Goal: Task Accomplishment & Management: Use online tool/utility

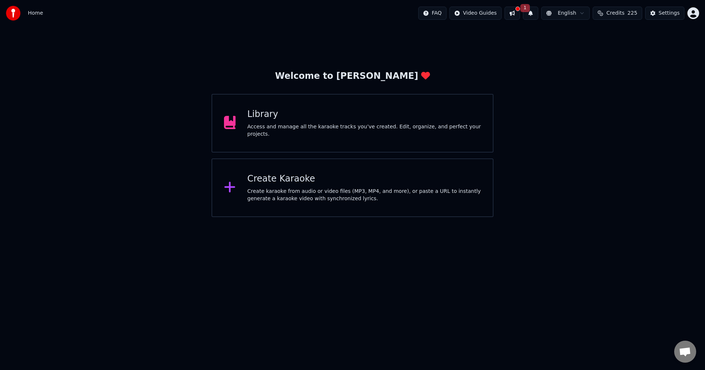
click at [340, 184] on div "Create Karaoke" at bounding box center [364, 179] width 234 height 12
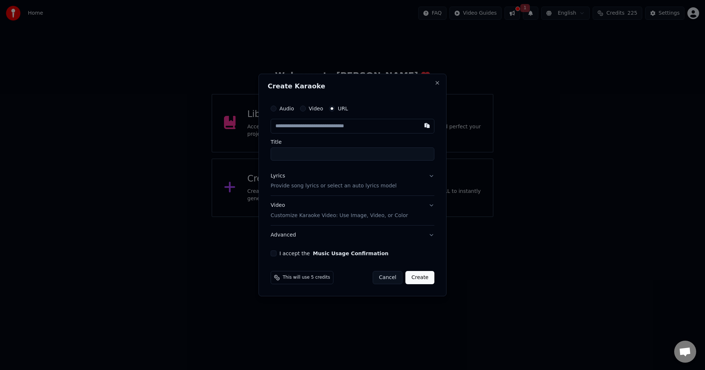
click at [282, 126] on input "text" at bounding box center [353, 126] width 164 height 15
click at [424, 124] on button "button" at bounding box center [427, 125] width 15 height 13
type input "**********"
click at [373, 186] on p "Provide song lyrics or select an auto lyrics model" at bounding box center [334, 186] width 126 height 7
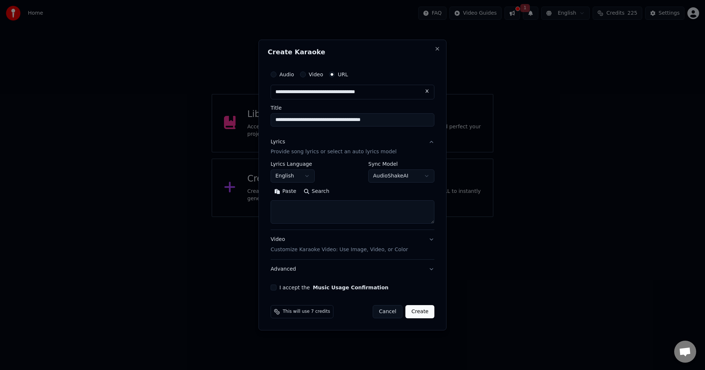
click at [378, 177] on body "**********" at bounding box center [352, 108] width 705 height 217
select select "**********"
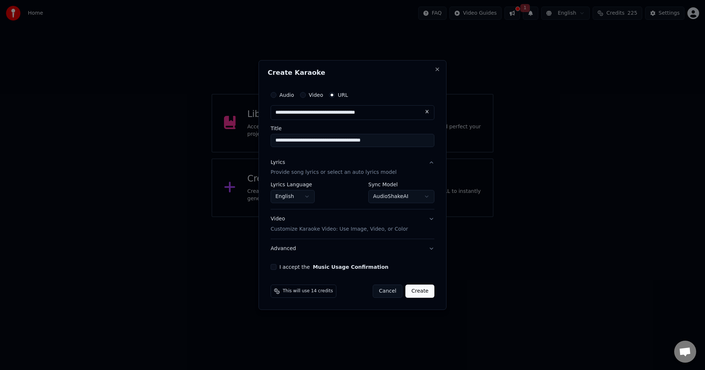
click at [272, 268] on button "I accept the Music Usage Confirmation" at bounding box center [274, 267] width 6 height 6
click at [420, 291] on button "Create" at bounding box center [419, 291] width 29 height 13
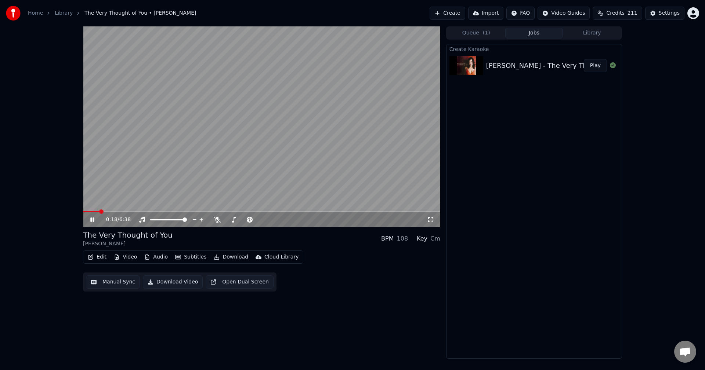
click at [590, 67] on button "Play" at bounding box center [595, 65] width 23 height 13
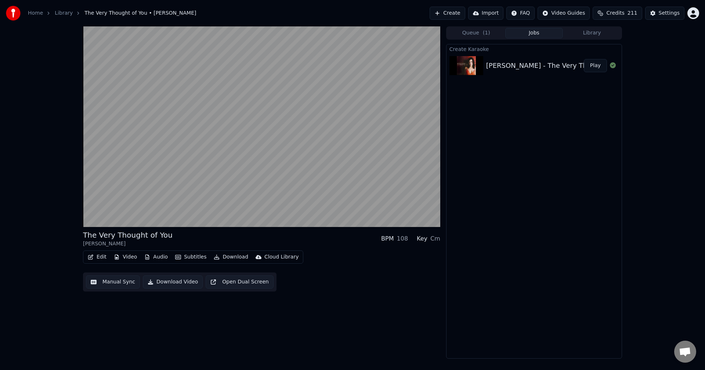
click at [368, 313] on div "The Very Thought of You [PERSON_NAME] BPM 108 Key Cm Edit Video Audio Subtitles…" at bounding box center [261, 192] width 357 height 333
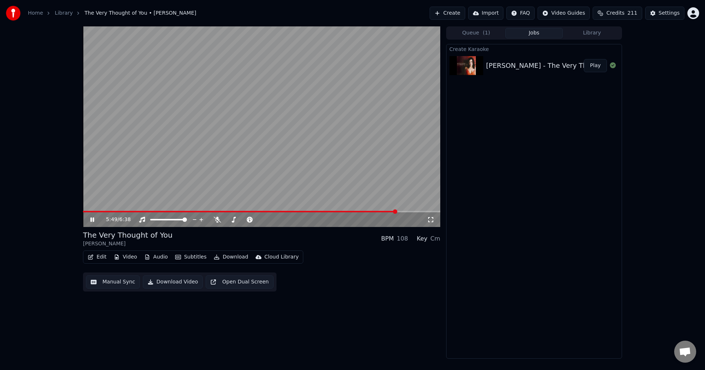
click at [91, 221] on icon at bounding box center [92, 220] width 4 height 4
click at [145, 211] on span at bounding box center [123, 211] width 80 height 1
click at [92, 221] on icon at bounding box center [92, 219] width 4 height 5
click at [94, 220] on icon at bounding box center [92, 220] width 4 height 4
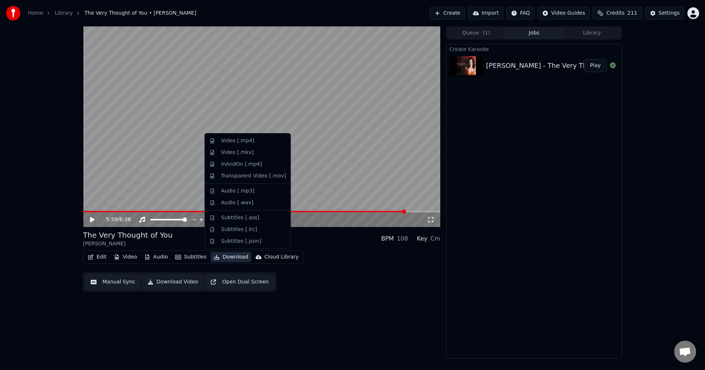
click at [224, 259] on button "Download" at bounding box center [231, 257] width 40 height 10
click at [239, 144] on div "Video [.mp4]" at bounding box center [237, 140] width 33 height 7
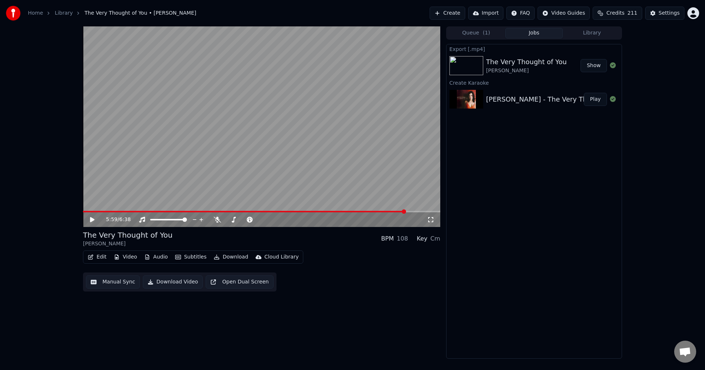
click at [550, 66] on div "The Very Thought of You" at bounding box center [526, 62] width 81 height 10
click at [598, 67] on button "Show" at bounding box center [593, 65] width 26 height 13
